Goal: Task Accomplishment & Management: Manage account settings

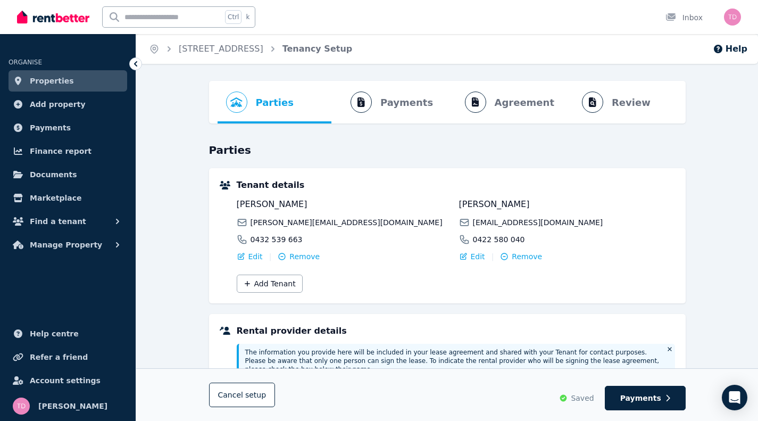
click at [56, 248] on span "Manage Property" at bounding box center [66, 244] width 72 height 13
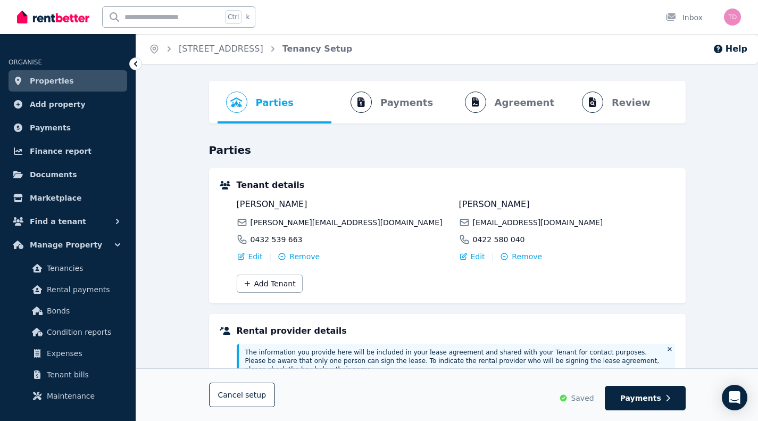
click at [75, 289] on span "Rental payments" at bounding box center [83, 289] width 72 height 13
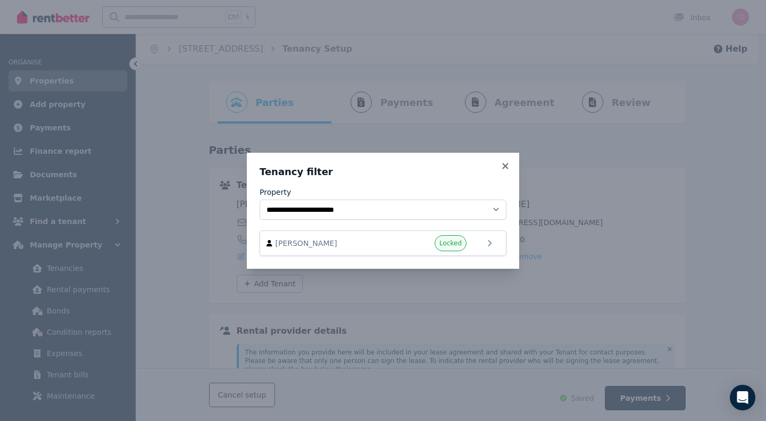
click at [489, 244] on icon at bounding box center [490, 243] width 13 height 13
